Goal: Information Seeking & Learning: Check status

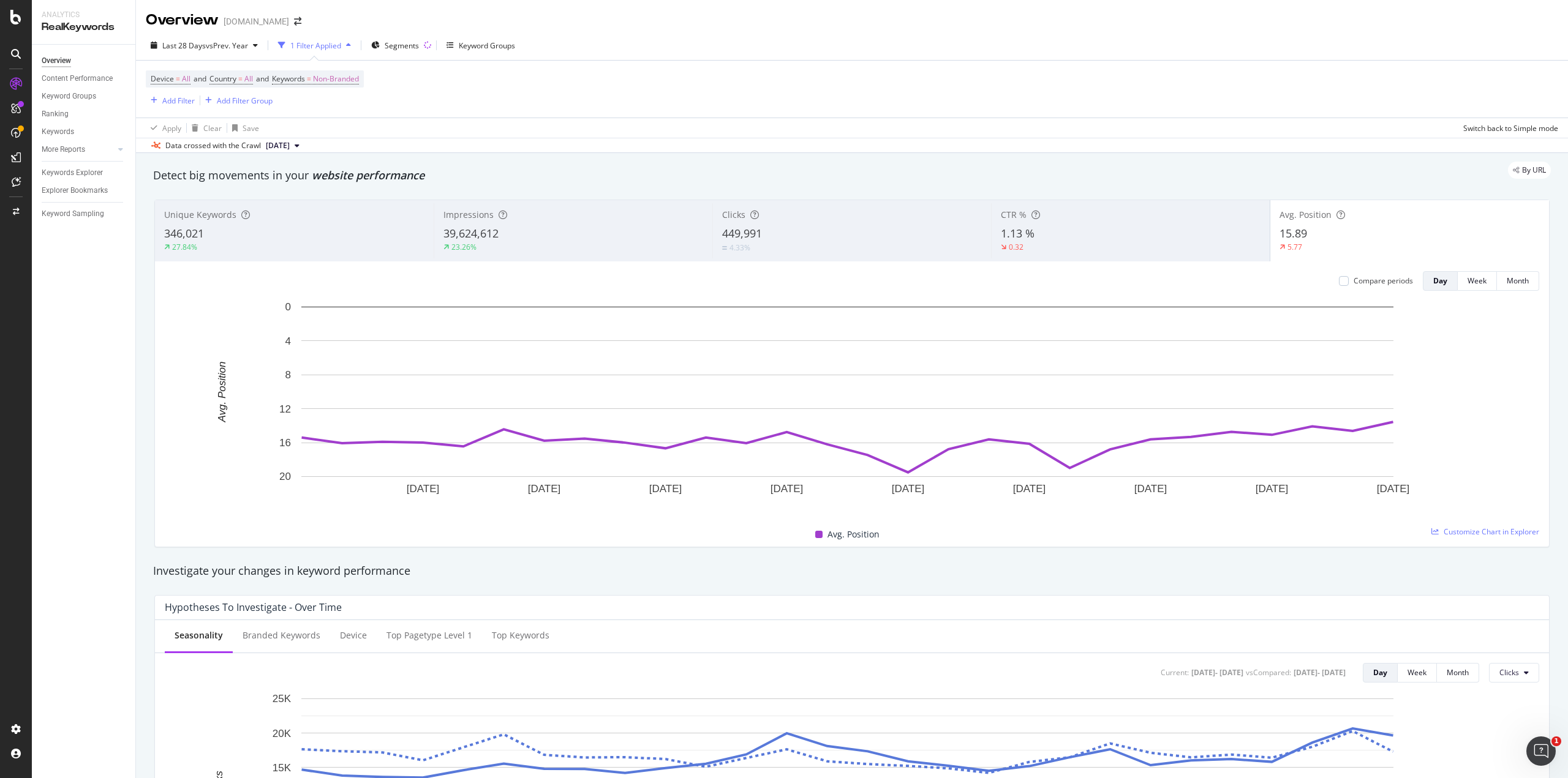
click at [1091, 221] on div "CTR % 1.13 % 0.32" at bounding box center [1130, 231] width 279 height 55
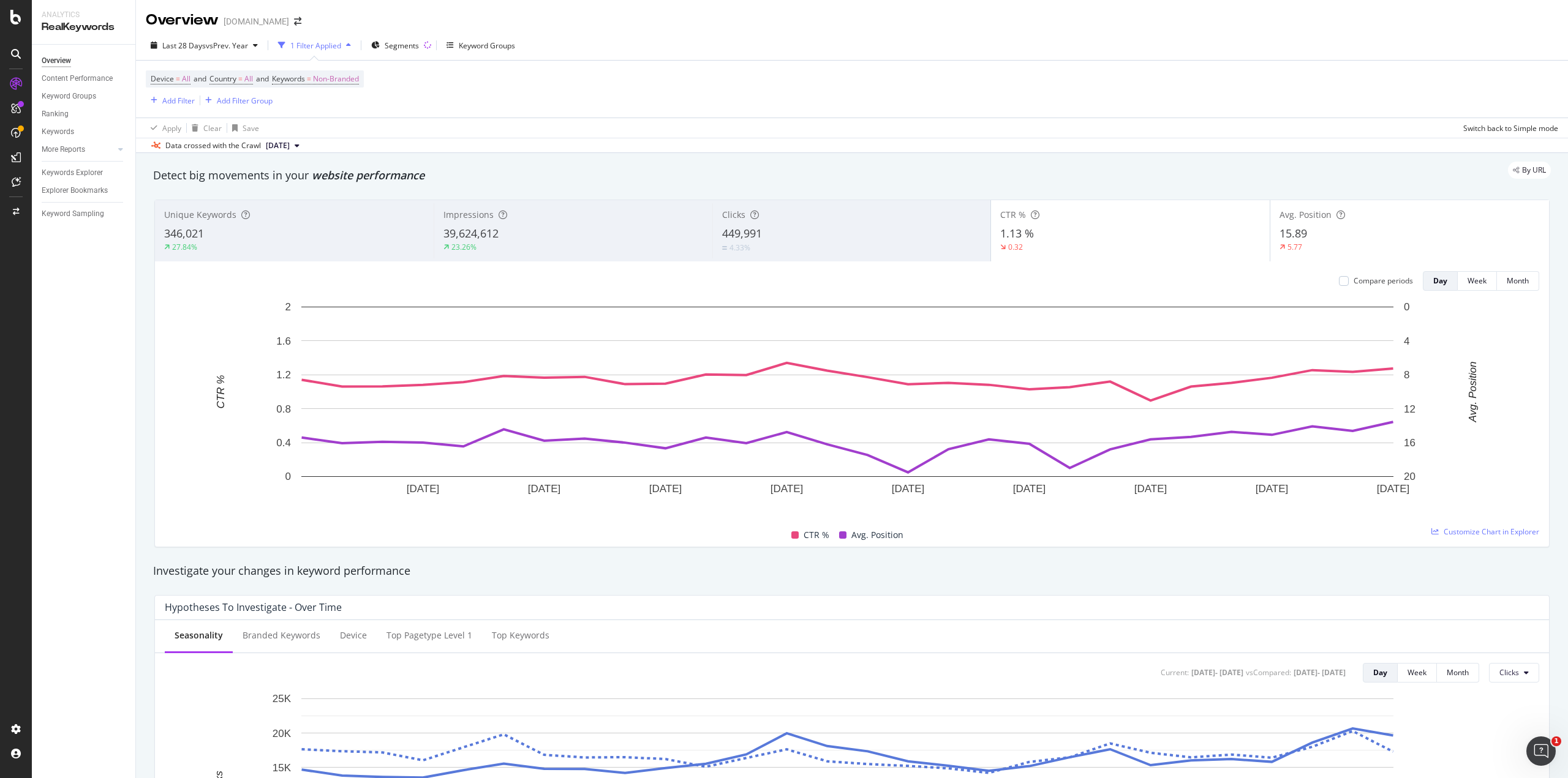
click at [1341, 241] on div "15.89" at bounding box center [1410, 234] width 261 height 16
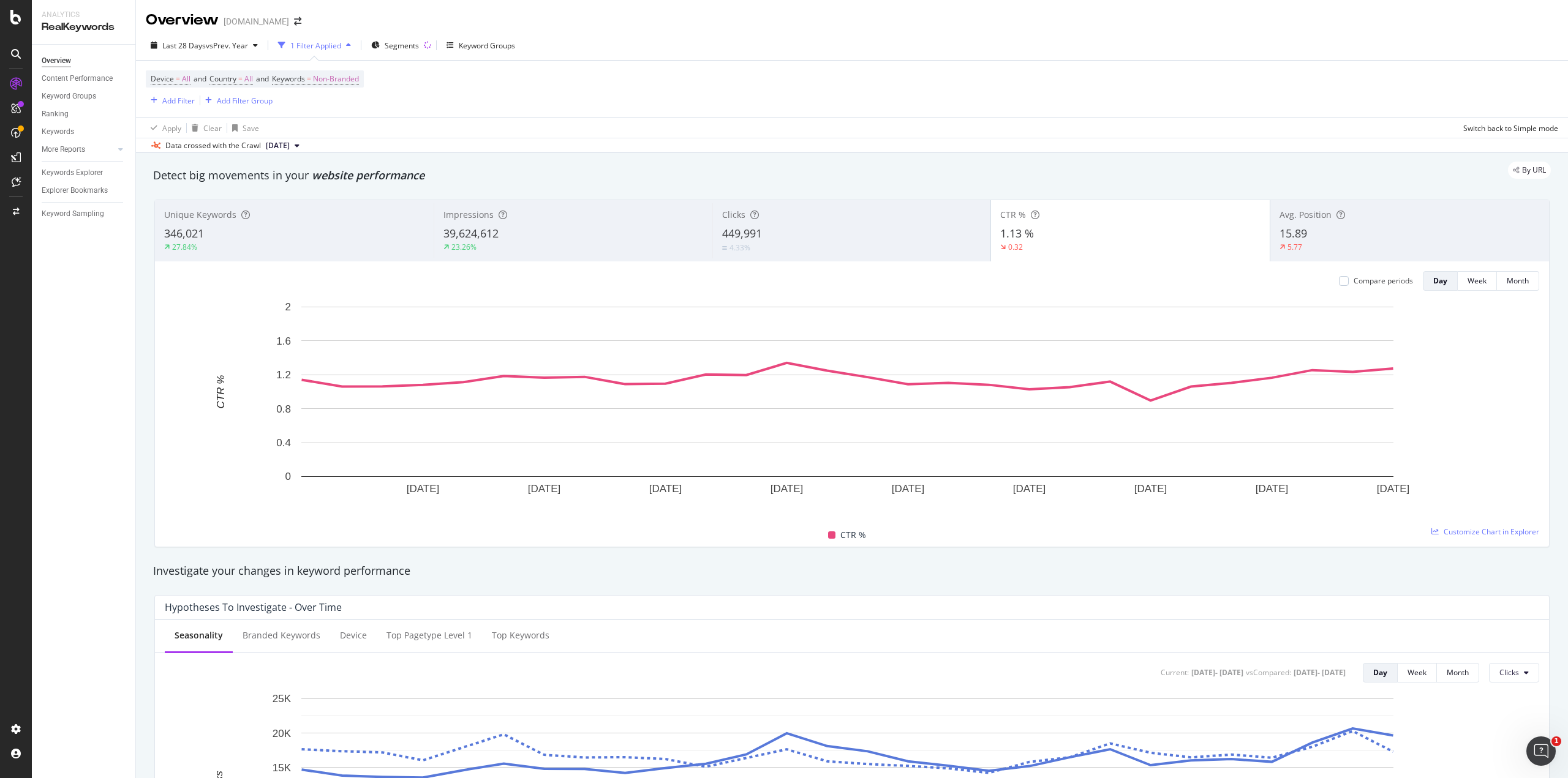
click at [533, 241] on div "39,624,612" at bounding box center [573, 234] width 260 height 16
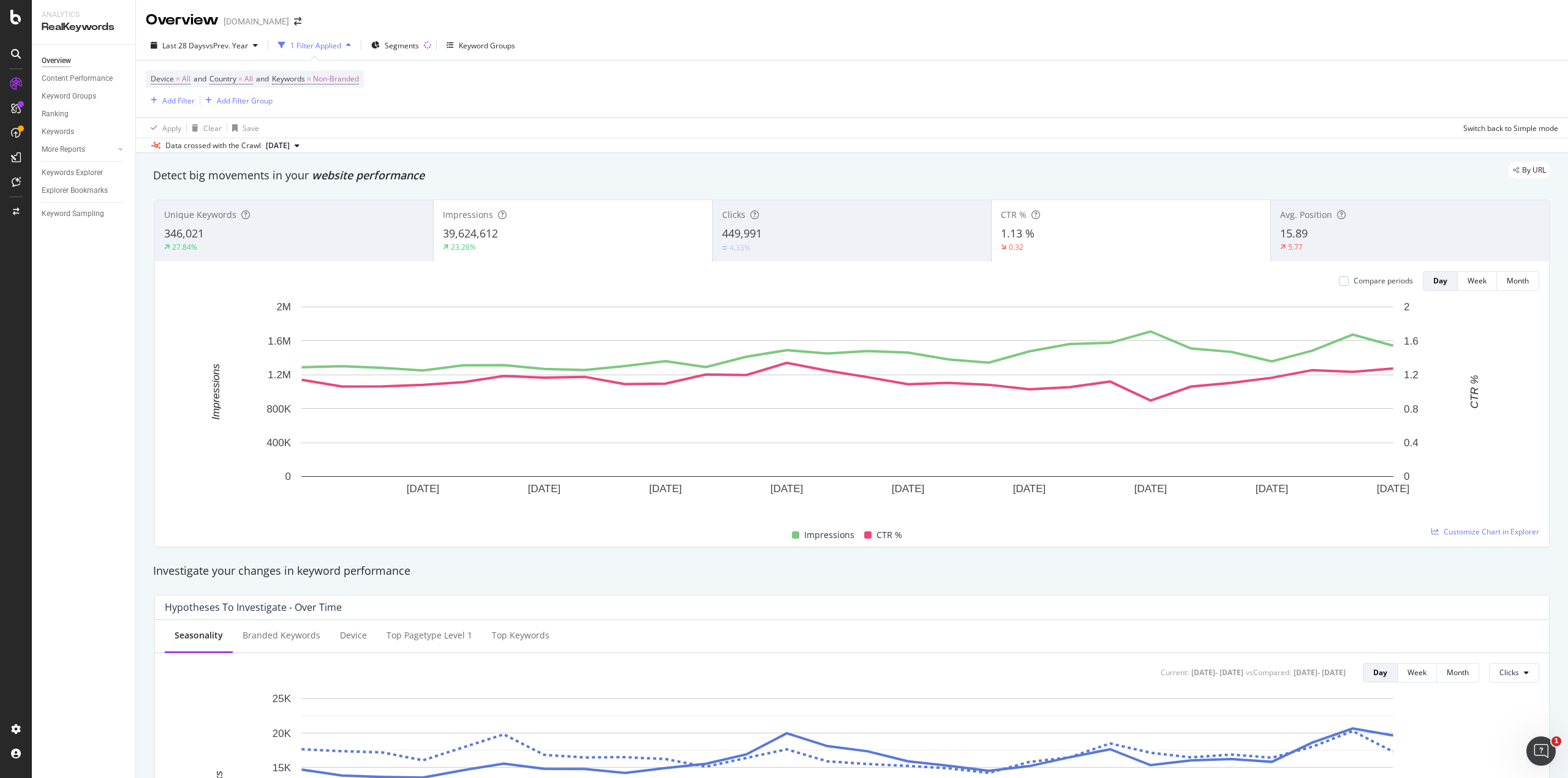
click at [1166, 245] on div "0.32" at bounding box center [1130, 247] width 260 height 11
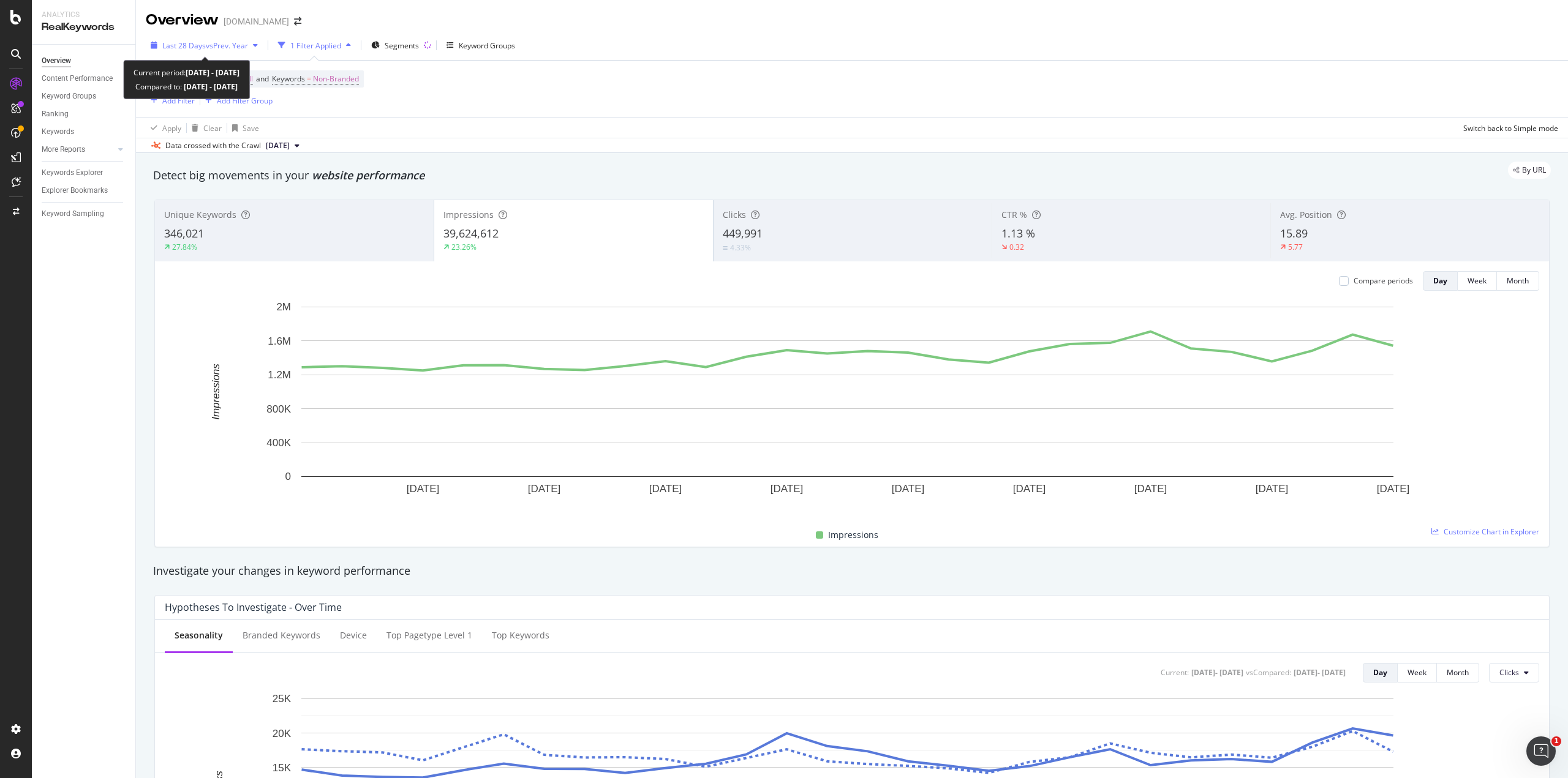
click at [219, 47] on span "vs Prev. Year" at bounding box center [226, 45] width 42 height 10
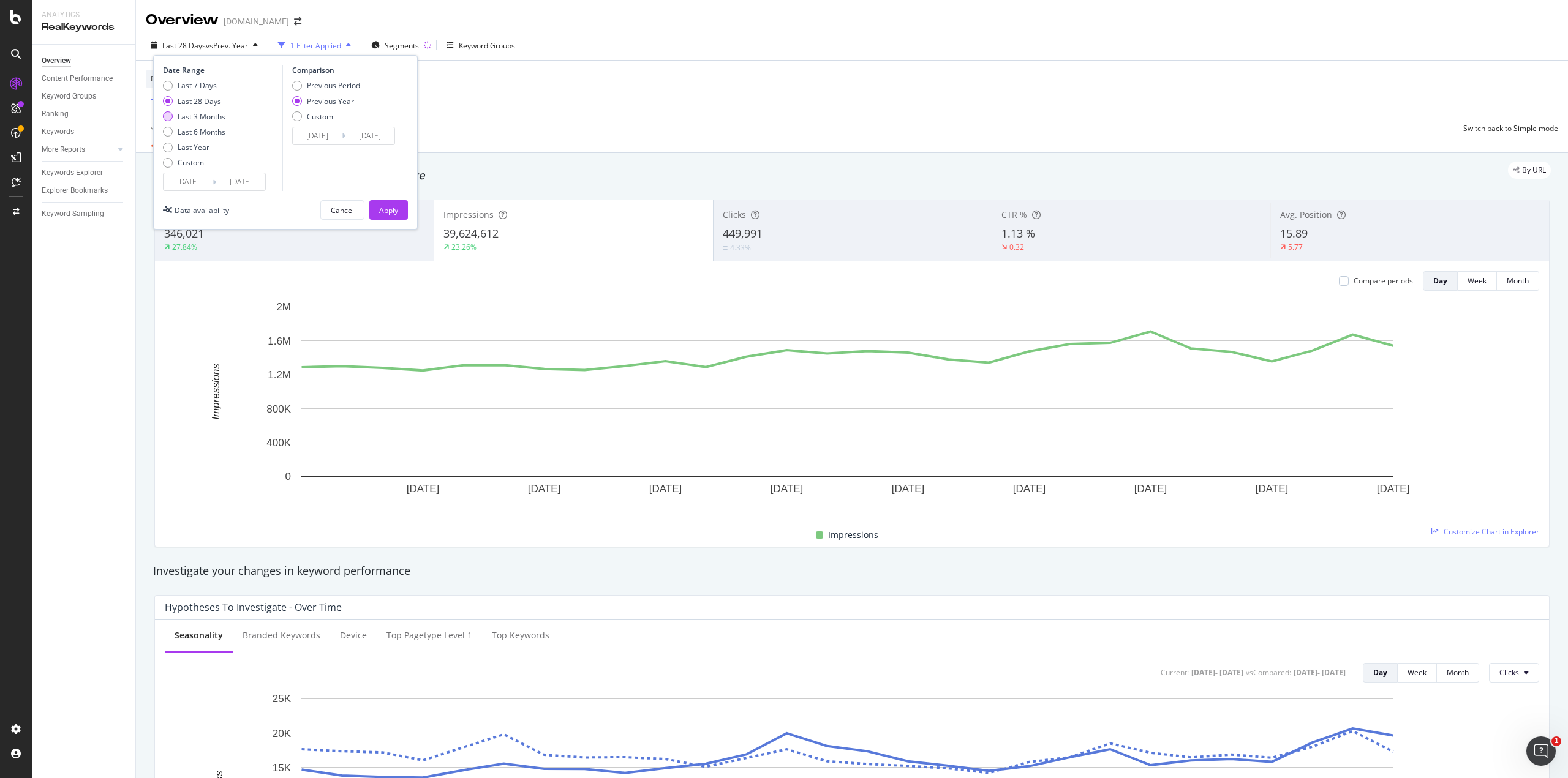
click at [167, 118] on div "Last 3 Months" at bounding box center [167, 116] width 10 height 10
type input "[DATE]"
click at [384, 208] on div "Apply" at bounding box center [389, 210] width 19 height 10
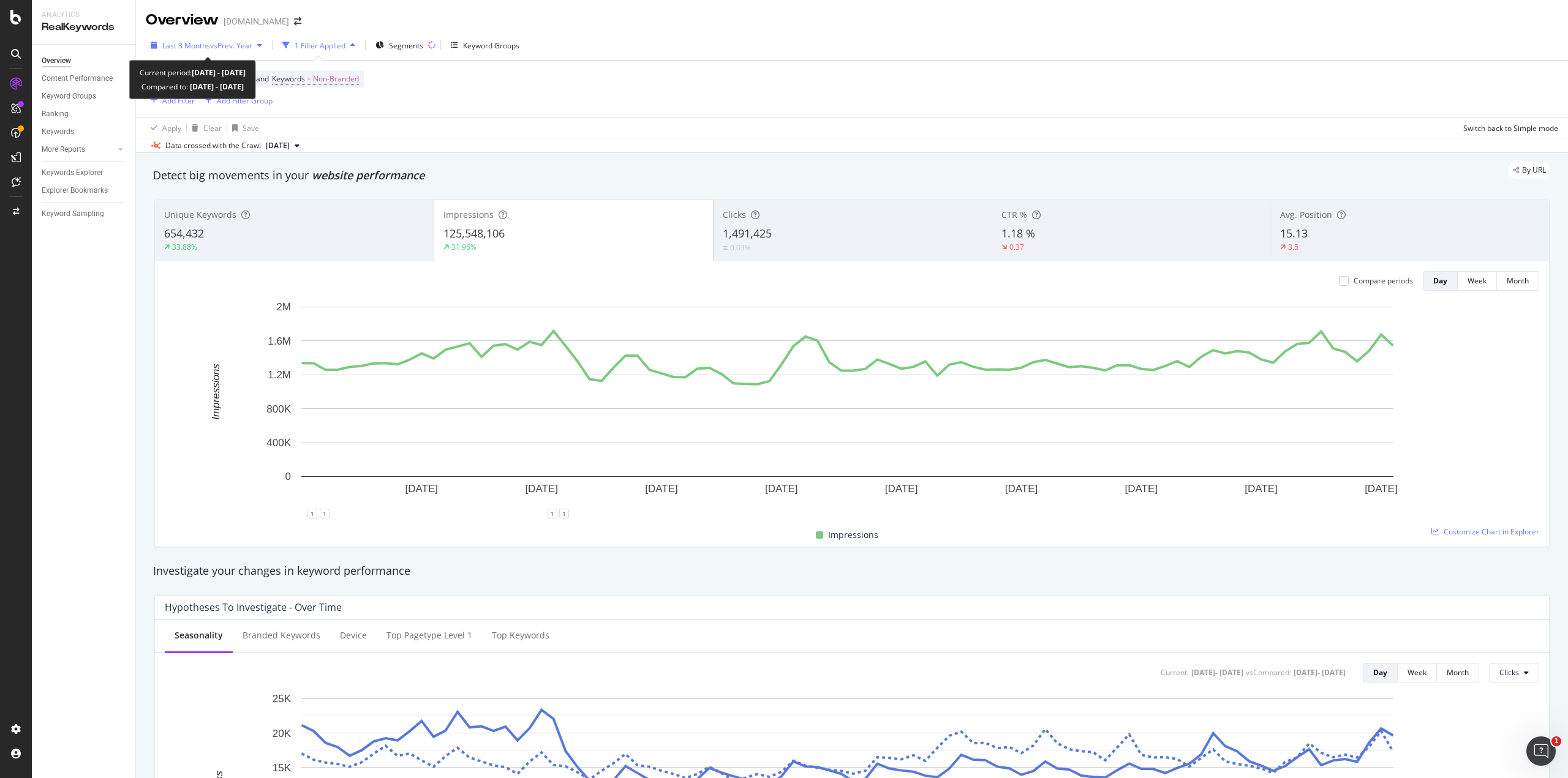
click at [237, 48] on span "vs Prev. Year" at bounding box center [231, 45] width 42 height 10
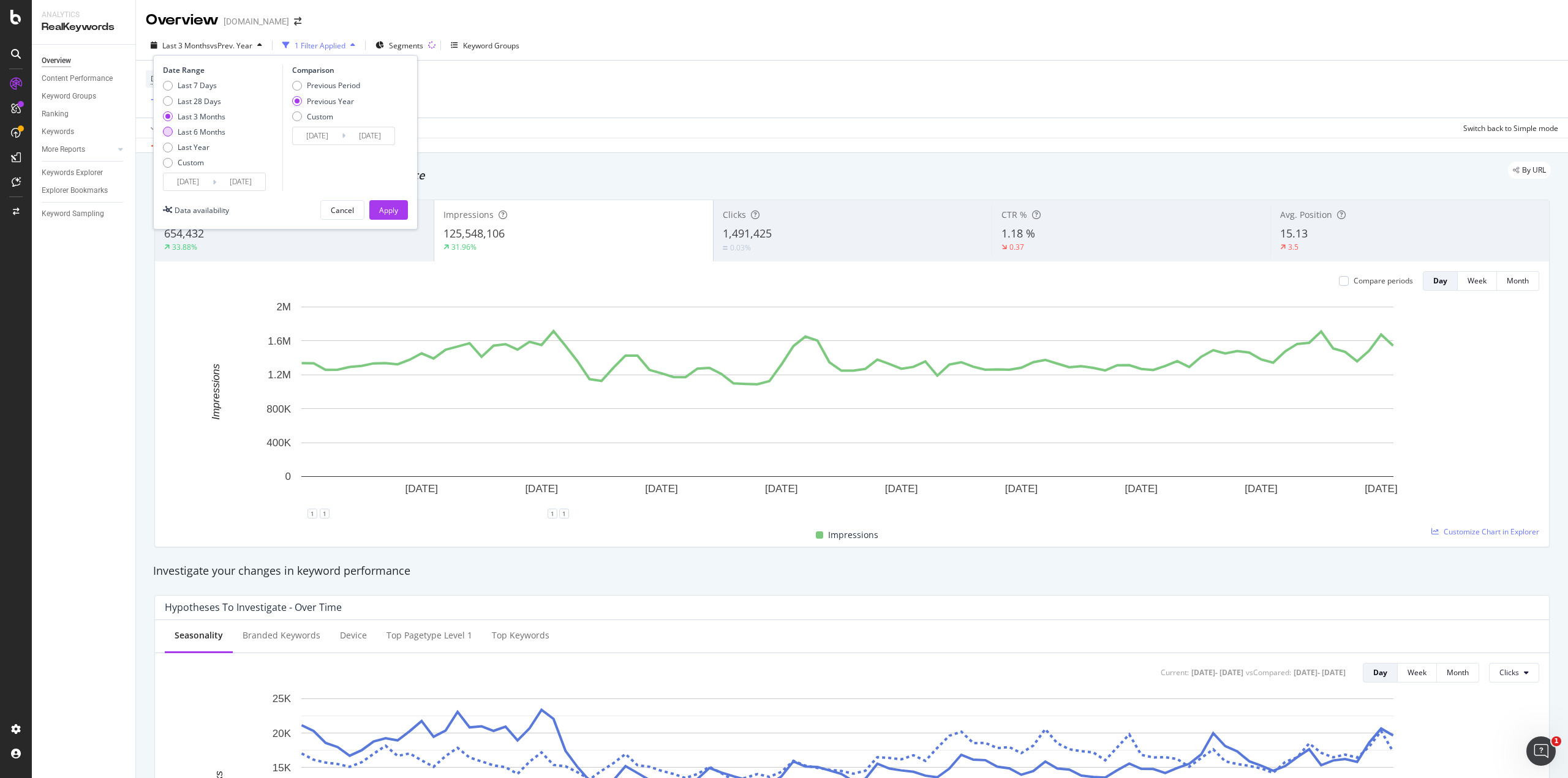
click at [167, 133] on div "Last 6 Months" at bounding box center [167, 131] width 10 height 10
type input "[DATE]"
click at [386, 209] on div "Apply" at bounding box center [389, 210] width 19 height 10
